Goal: Communication & Community: Answer question/provide support

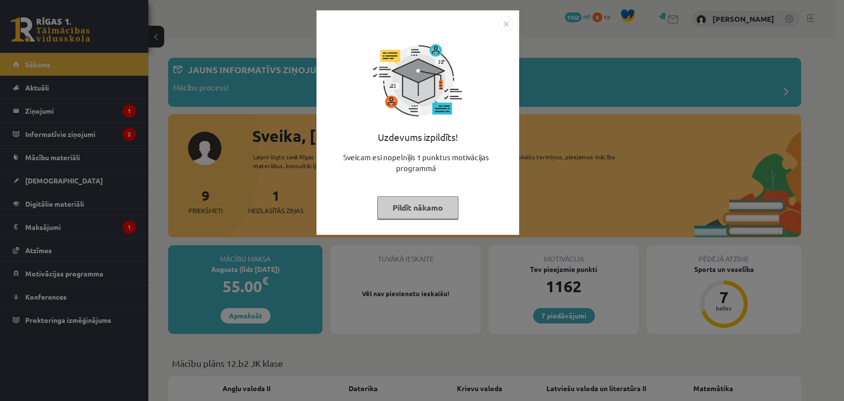
click at [507, 21] on img "Close" at bounding box center [505, 23] width 15 height 15
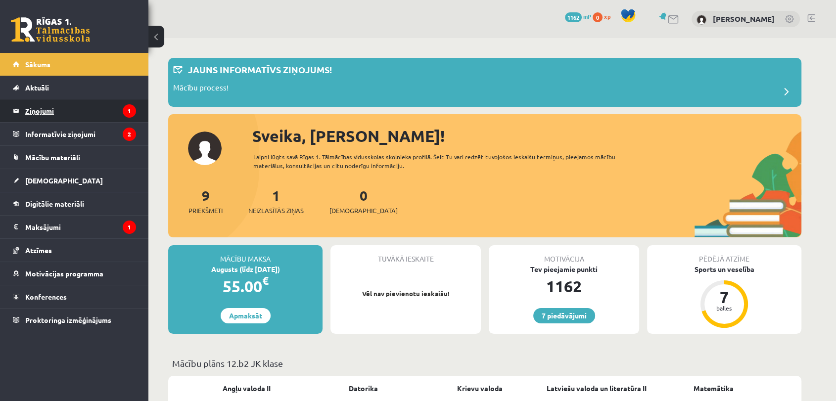
click at [122, 104] on legend "Ziņojumi 1" at bounding box center [80, 110] width 111 height 23
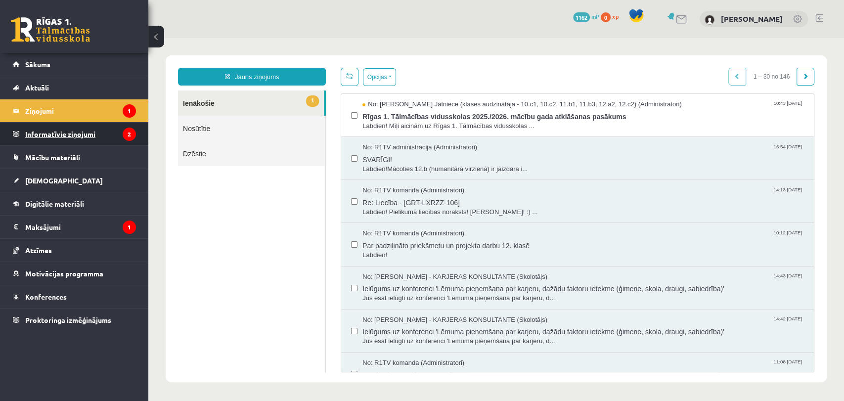
click at [124, 128] on legend "Informatīvie ziņojumi 2" at bounding box center [80, 134] width 111 height 23
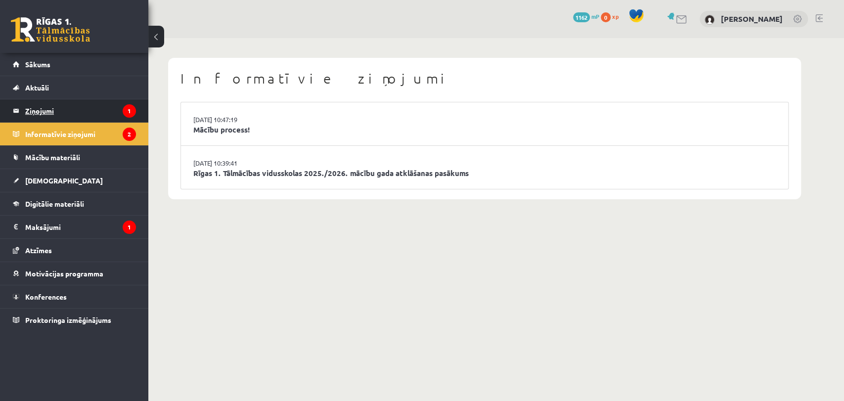
click at [87, 104] on legend "Ziņojumi 1" at bounding box center [80, 110] width 111 height 23
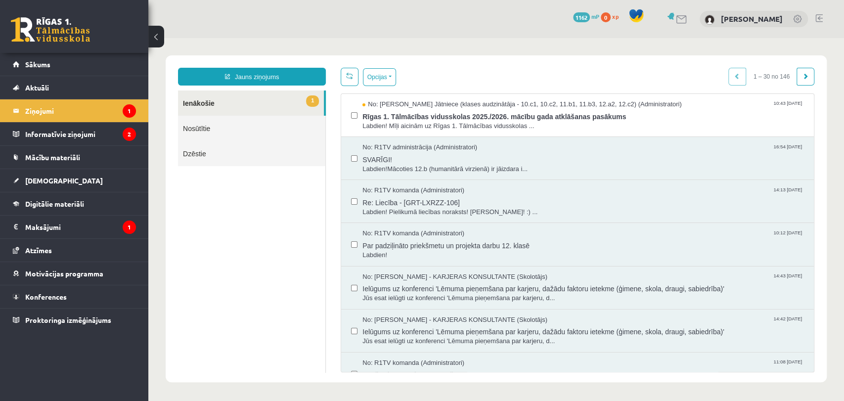
click at [205, 135] on link "Nosūtītie" at bounding box center [251, 128] width 147 height 25
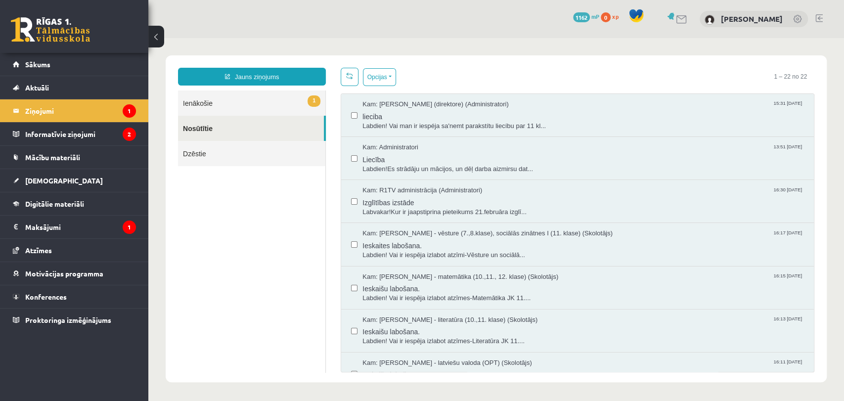
click at [203, 130] on link "Nosūtītie" at bounding box center [251, 128] width 146 height 25
click at [297, 101] on link "1 Ienākošie" at bounding box center [251, 102] width 147 height 25
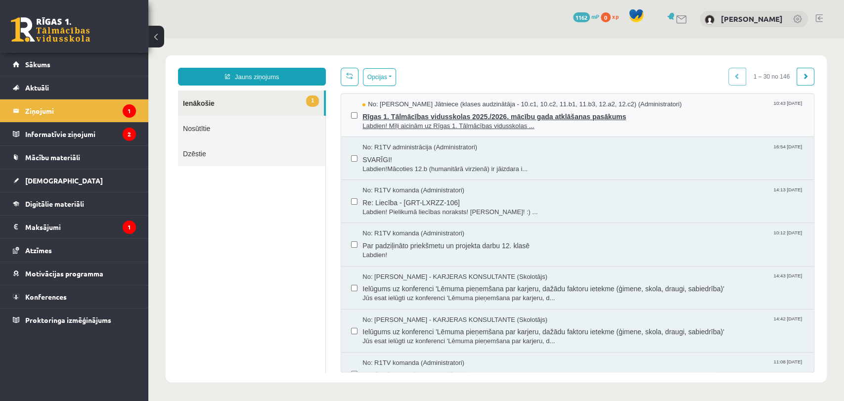
click at [391, 117] on span "Rīgas 1. Tālmācības vidusskolas 2025./2026. mācību gada atklāšanas pasākums" at bounding box center [583, 115] width 442 height 12
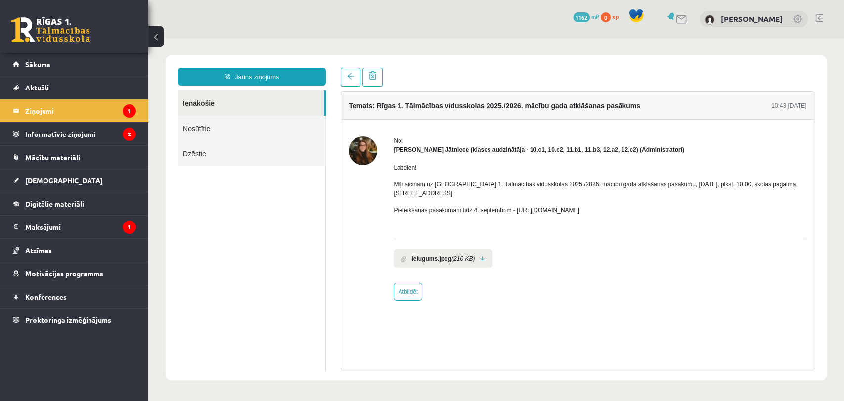
drag, startPoint x: 391, startPoint y: 117, endPoint x: 299, endPoint y: 138, distance: 94.4
click at [299, 138] on div "Jauns ziņojums Ienākošie Nosūtītie Dzēstie ********* ********* ******* Temats: …" at bounding box center [496, 219] width 651 height 303
click at [220, 221] on ul "Ienākošie Nosūtītie Dzēstie" at bounding box center [252, 230] width 148 height 280
